Goal: Task Accomplishment & Management: Manage account settings

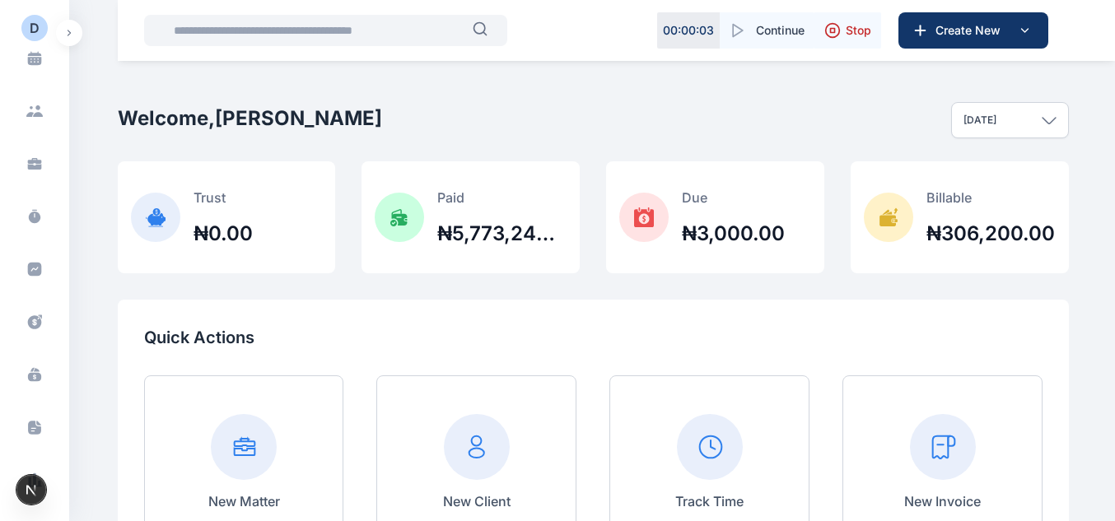
scroll to position [375, 0]
click at [39, 511] on button "D A" at bounding box center [34, 501] width 26 height 26
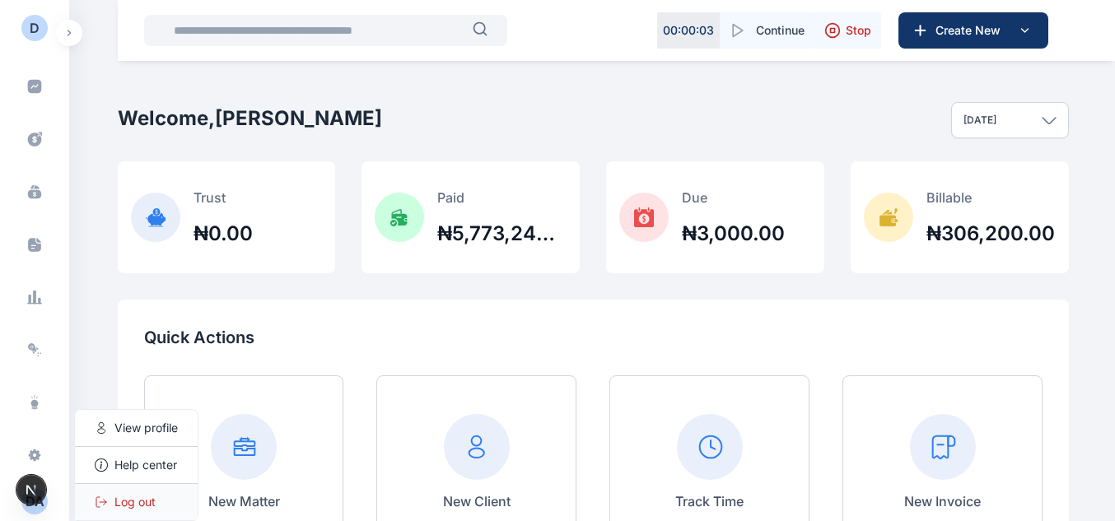
click at [110, 496] on div "Log out" at bounding box center [136, 502] width 123 height 36
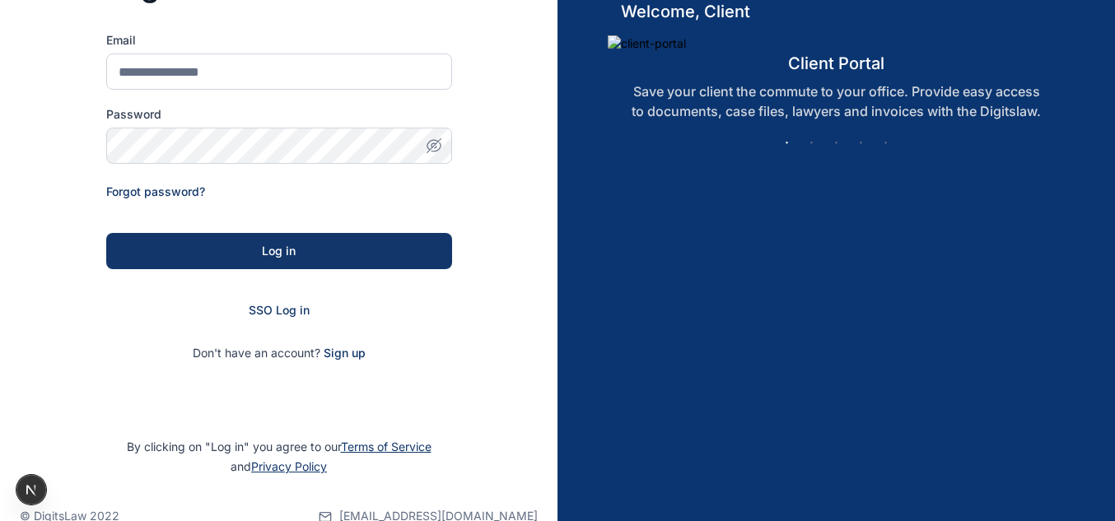
scroll to position [196, 0]
click at [267, 310] on span "SSO Log in" at bounding box center [279, 309] width 61 height 14
